Goal: Transaction & Acquisition: Purchase product/service

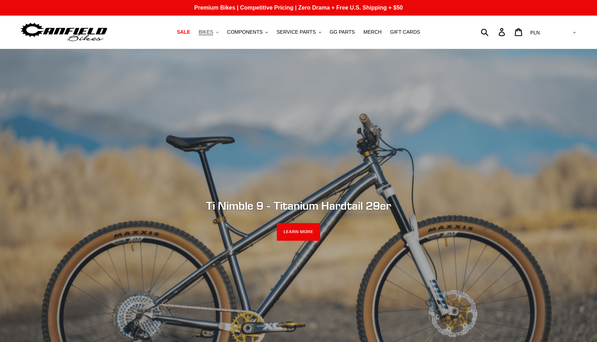
click at [209, 36] on button "BIKES .cls-1{fill:#231f20}" at bounding box center [208, 32] width 27 height 10
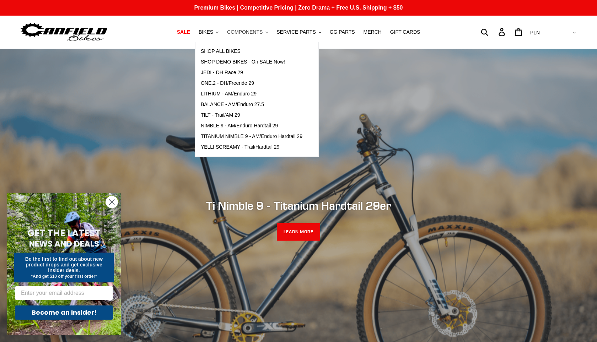
click at [245, 34] on span "COMPONENTS" at bounding box center [245, 32] width 36 height 6
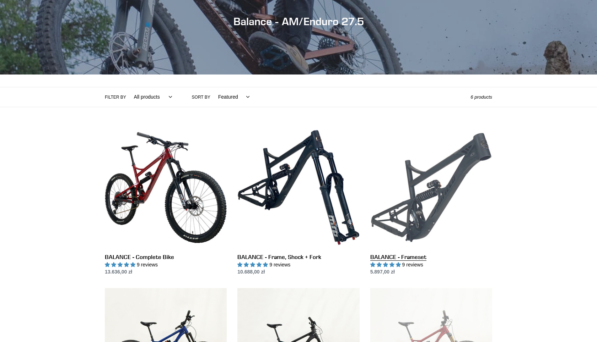
scroll to position [81, 0]
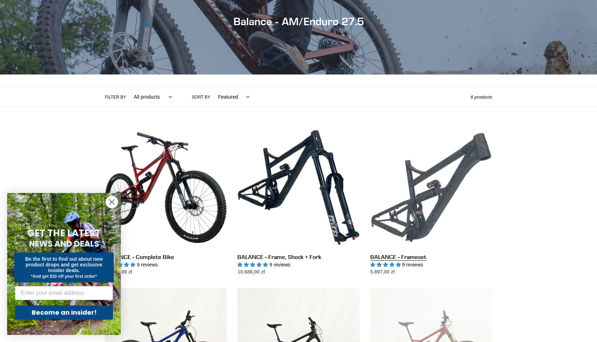
click at [425, 176] on link "BALANCE - Frameset" at bounding box center [431, 202] width 122 height 150
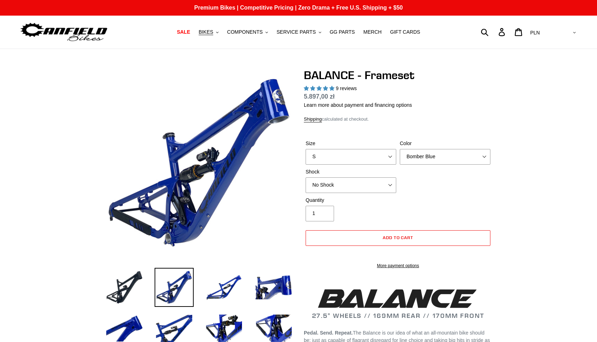
select select "highest-rating"
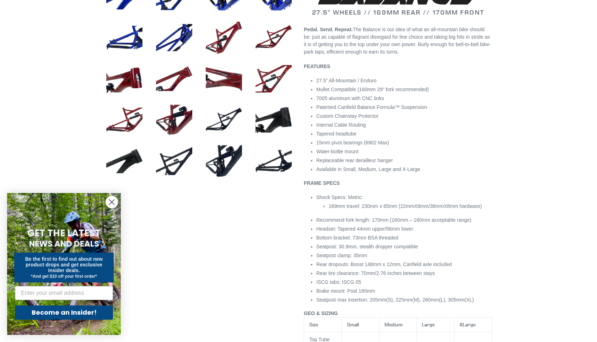
scroll to position [324, 0]
